Goal: Transaction & Acquisition: Book appointment/travel/reservation

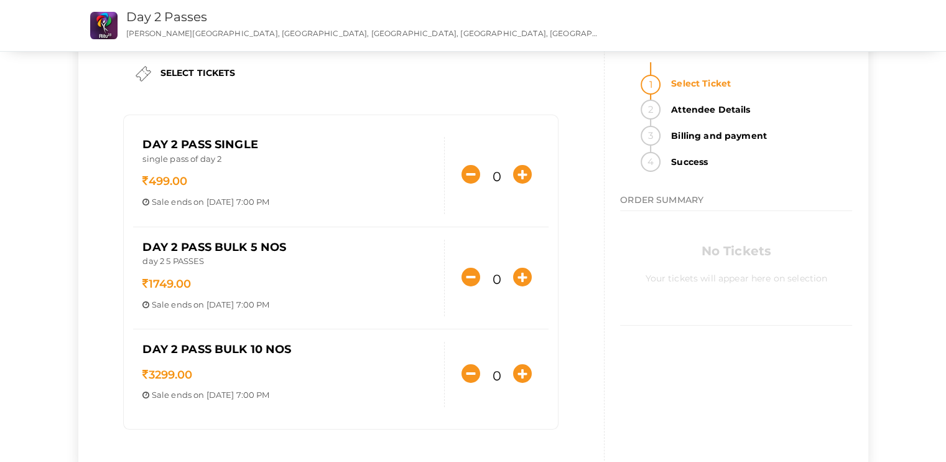
scroll to position [71, 0]
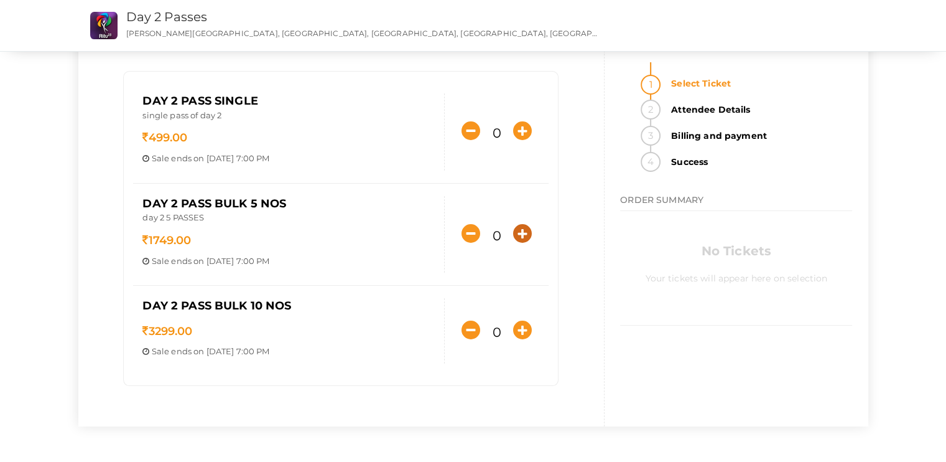
click at [520, 236] on icon "button" at bounding box center [522, 233] width 19 height 19
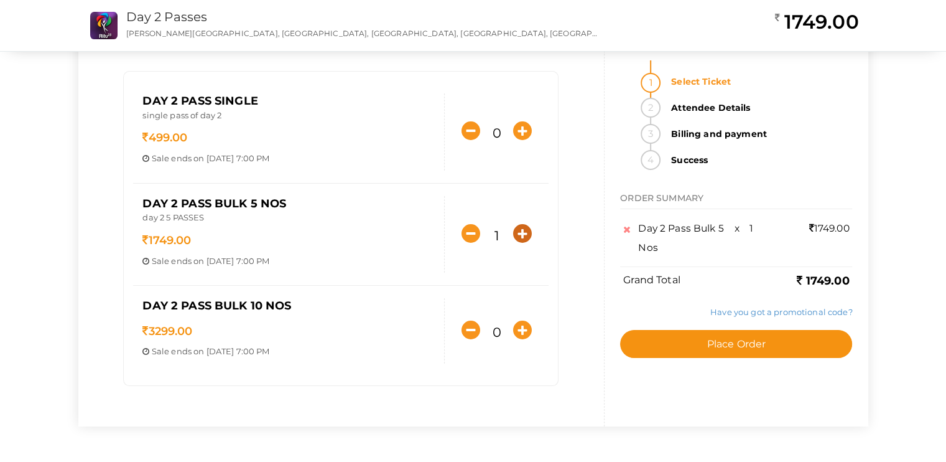
scroll to position [0, 0]
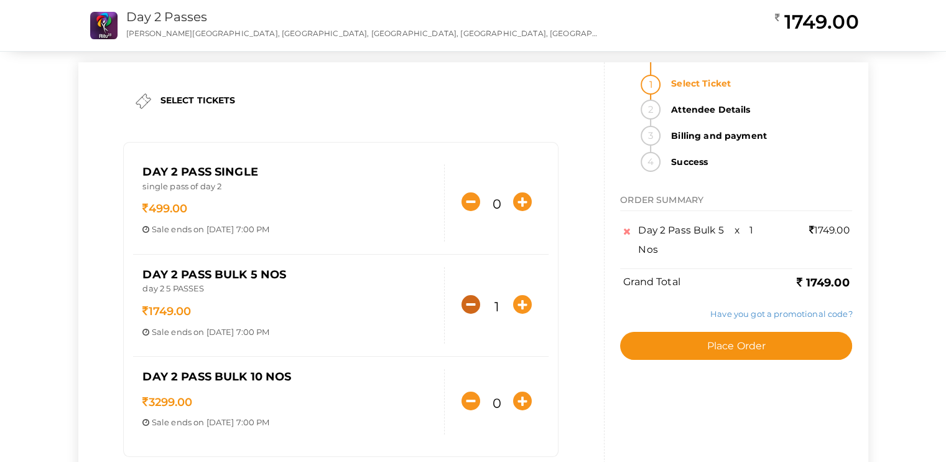
click at [473, 299] on icon "button" at bounding box center [471, 304] width 19 height 19
type input "0"
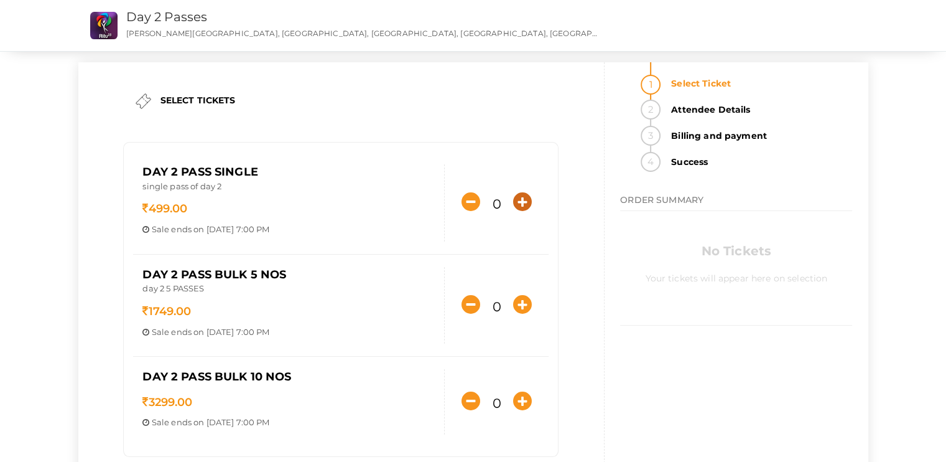
click at [525, 198] on icon "button" at bounding box center [522, 201] width 19 height 19
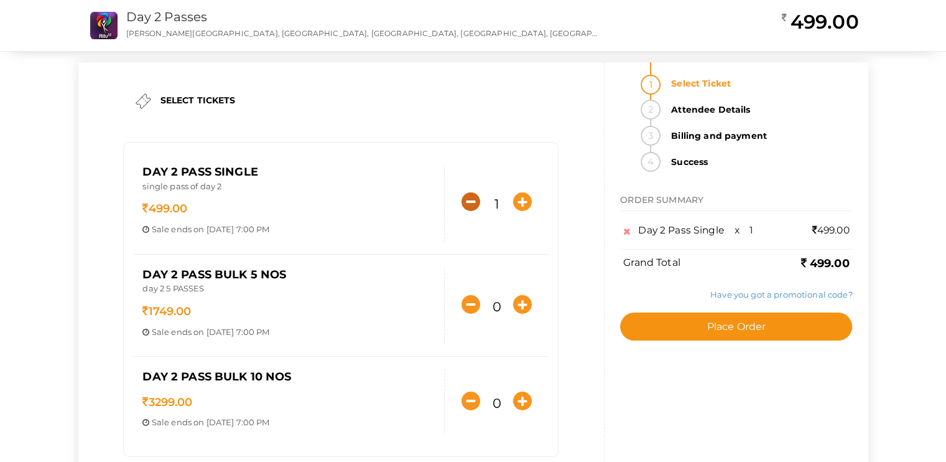
click at [463, 196] on icon "button" at bounding box center [471, 201] width 19 height 19
type input "0"
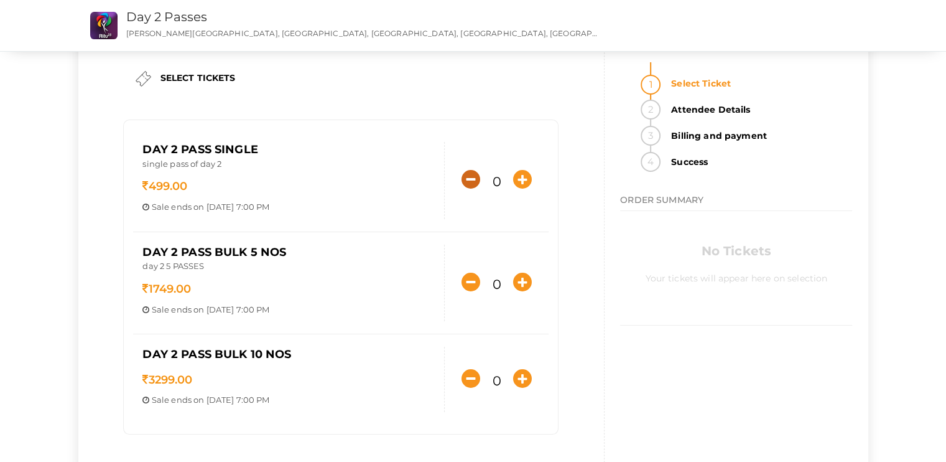
scroll to position [25, 0]
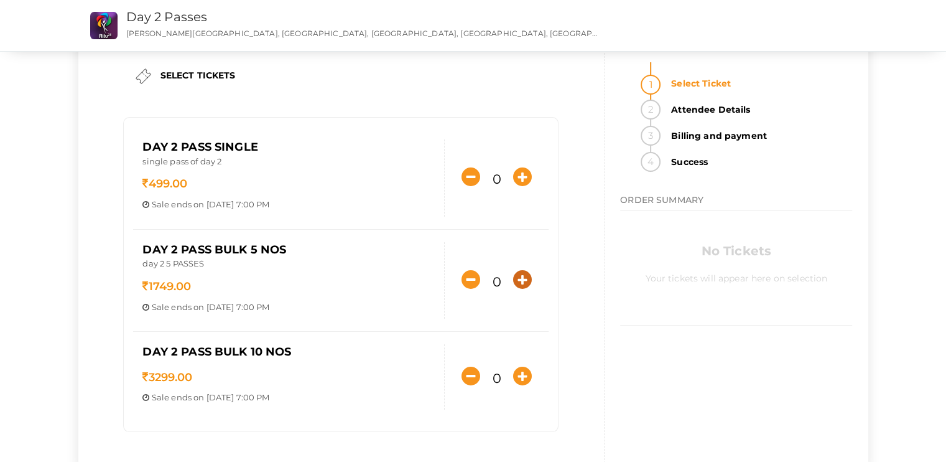
click at [524, 278] on icon "button" at bounding box center [522, 279] width 19 height 19
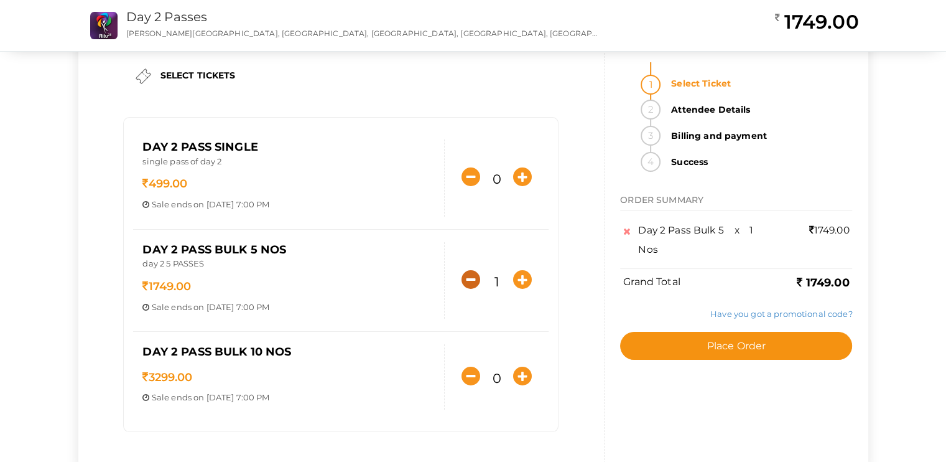
click at [470, 277] on icon "button" at bounding box center [471, 279] width 19 height 19
type input "0"
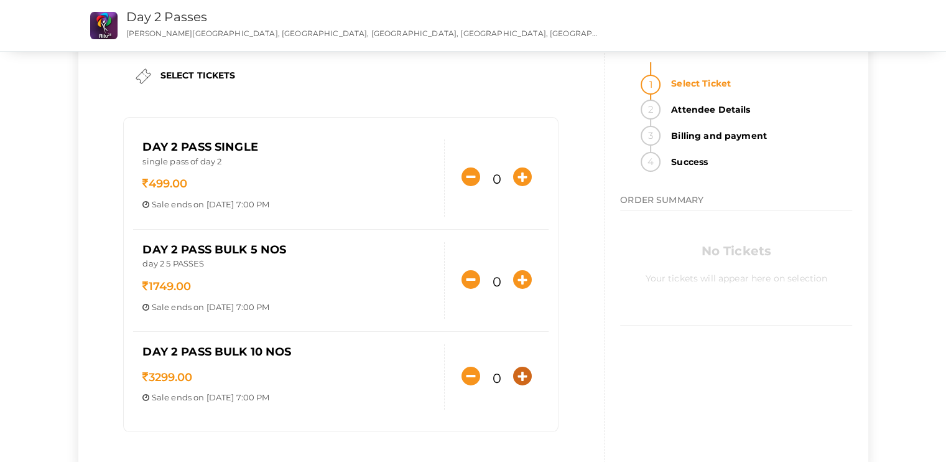
click at [521, 366] on icon "button" at bounding box center [522, 375] width 19 height 19
type input "1"
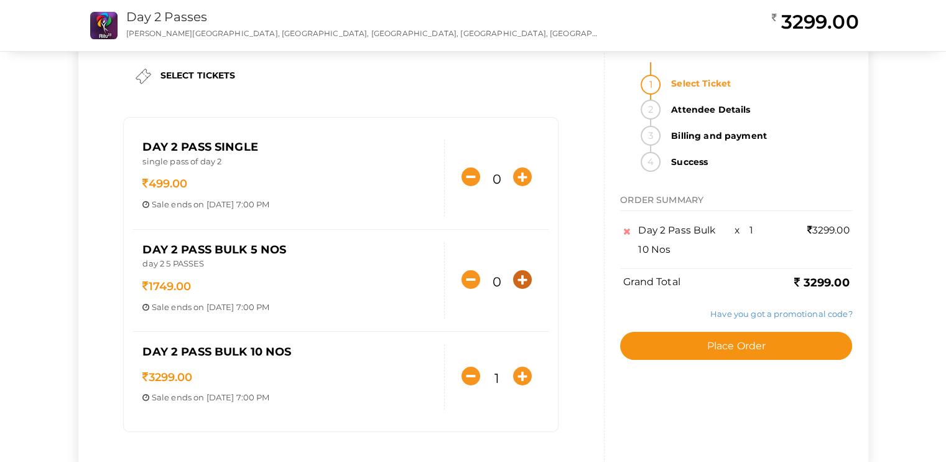
click at [521, 271] on icon "button" at bounding box center [522, 279] width 19 height 19
type input "1"
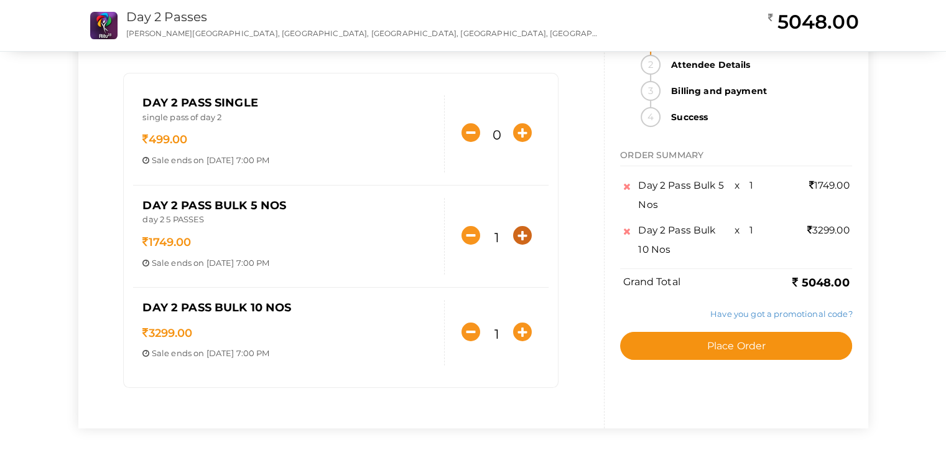
scroll to position [68, 0]
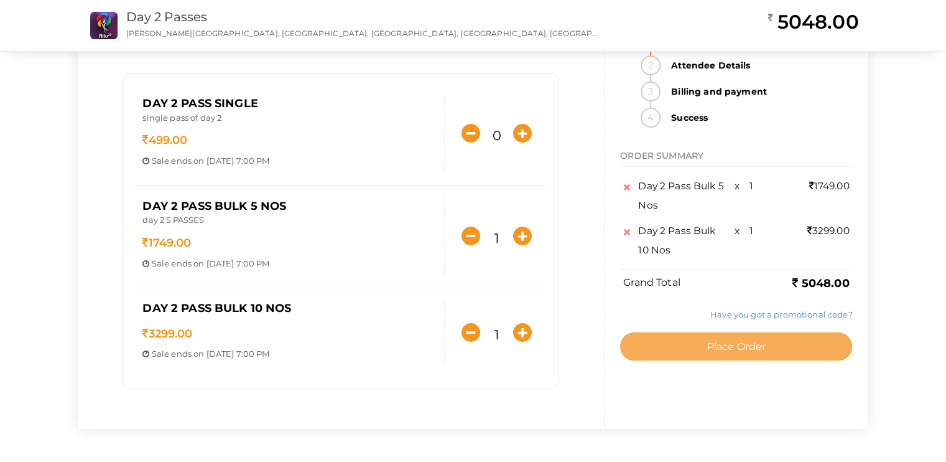
click at [709, 343] on span "Place Order" at bounding box center [736, 346] width 59 height 12
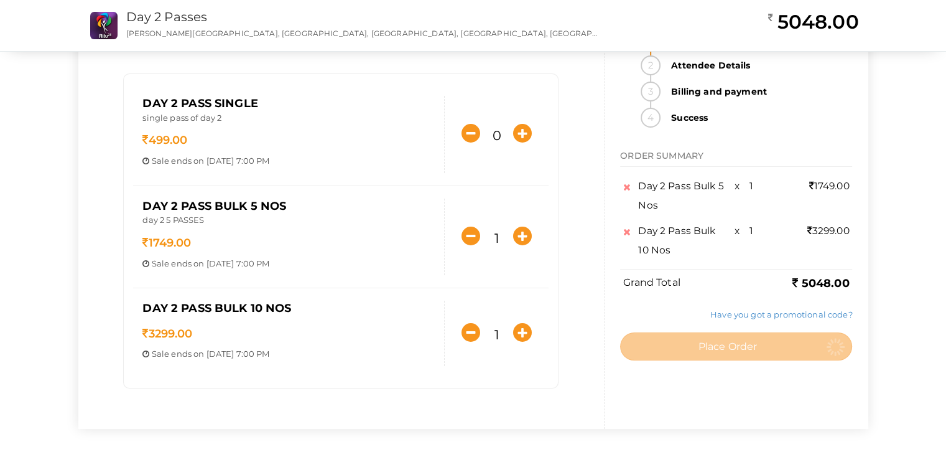
scroll to position [0, 0]
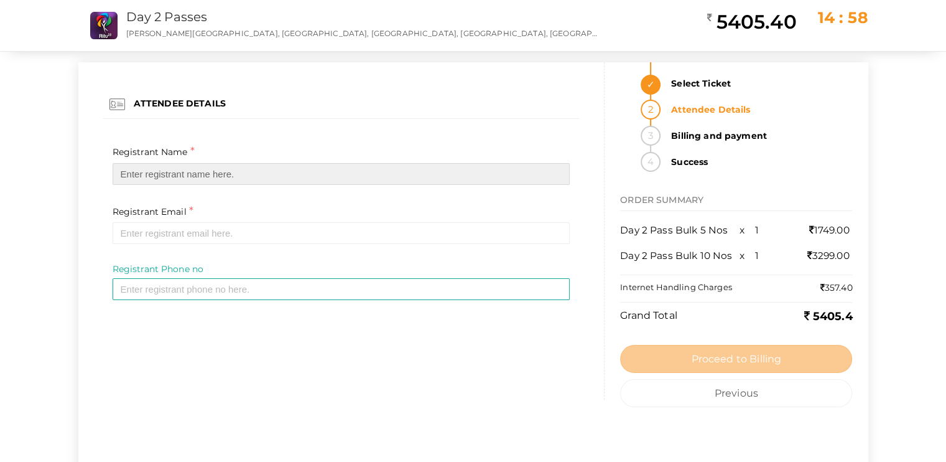
click at [187, 176] on input "text" at bounding box center [342, 174] width 458 height 22
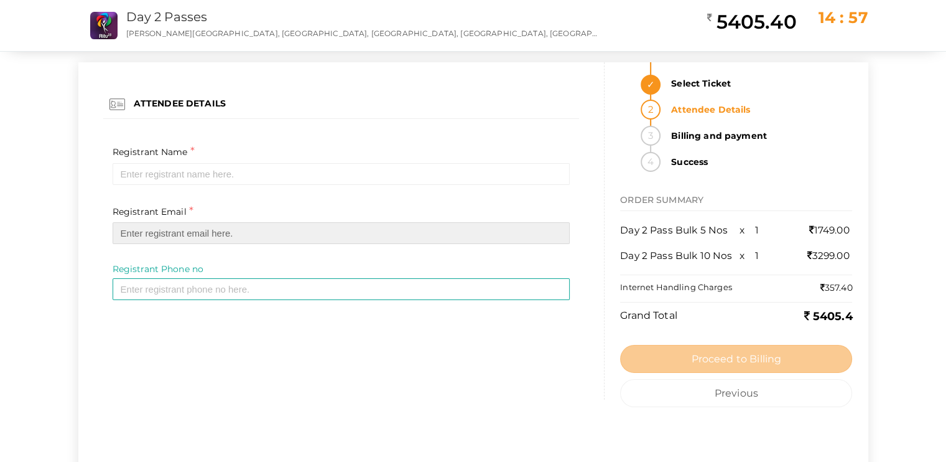
click at [179, 238] on input "email" at bounding box center [342, 233] width 458 height 22
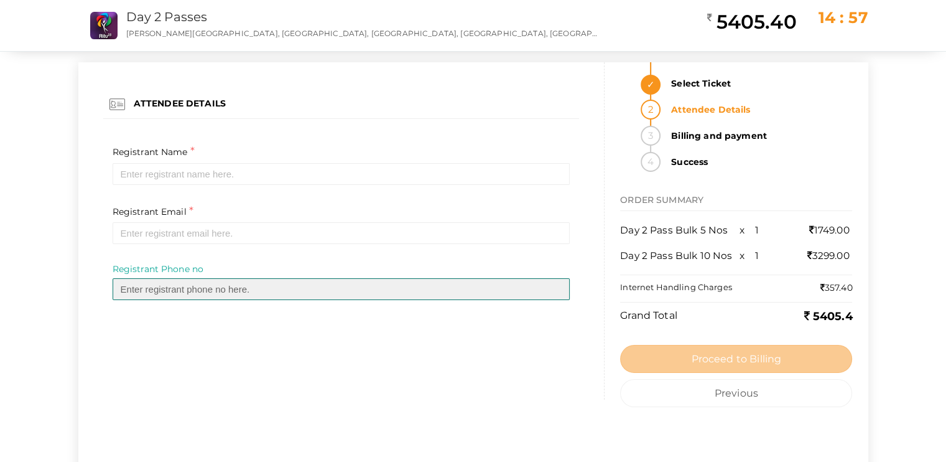
click at [216, 291] on input "text" at bounding box center [342, 289] width 458 height 22
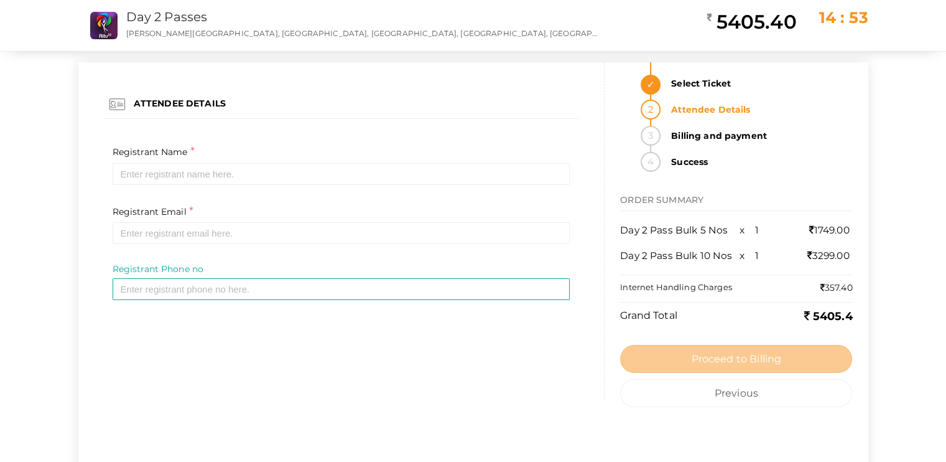
click at [324, 159] on div "Registrant Name * Required Invalid Name. Please enter full name." at bounding box center [342, 164] width 458 height 41
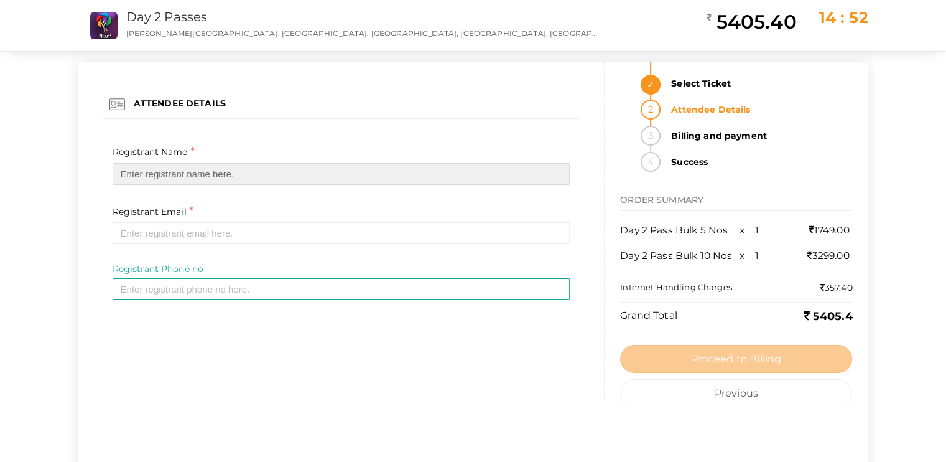
click at [301, 171] on input "text" at bounding box center [342, 174] width 458 height 22
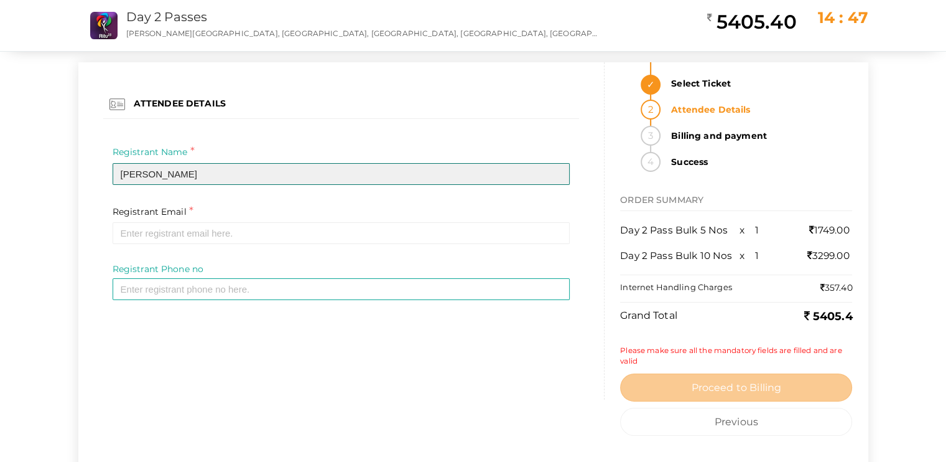
type input "[PERSON_NAME]"
